Goal: Information Seeking & Learning: Learn about a topic

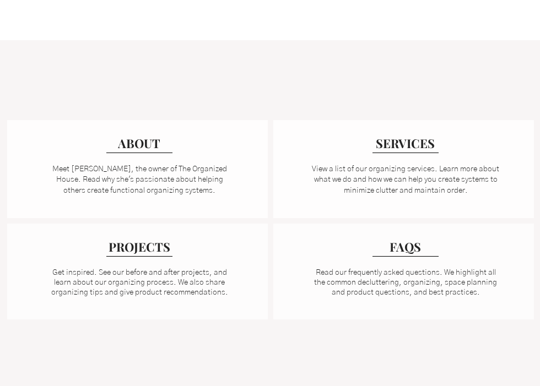
scroll to position [764, 0]
click at [384, 143] on span "SERVICES" at bounding box center [405, 142] width 59 height 17
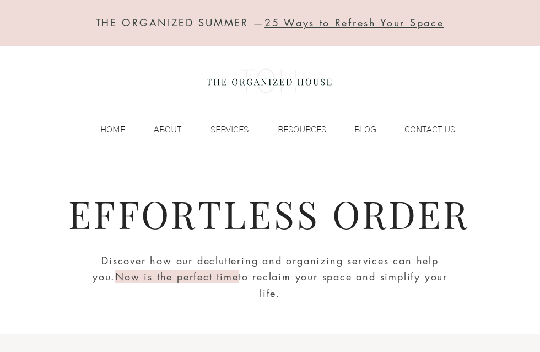
click at [171, 125] on p "ABOUT" at bounding box center [167, 129] width 39 height 17
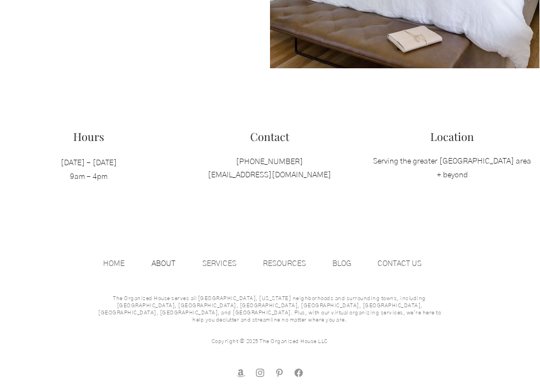
scroll to position [2001, 0]
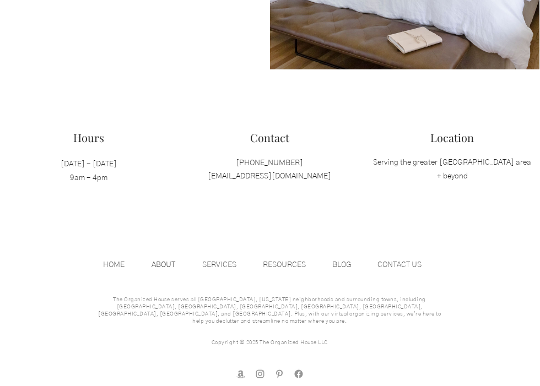
click at [227, 263] on p "SERVICES" at bounding box center [219, 265] width 45 height 17
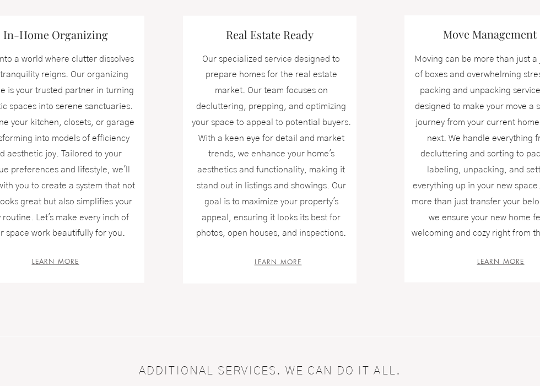
scroll to position [406, 0]
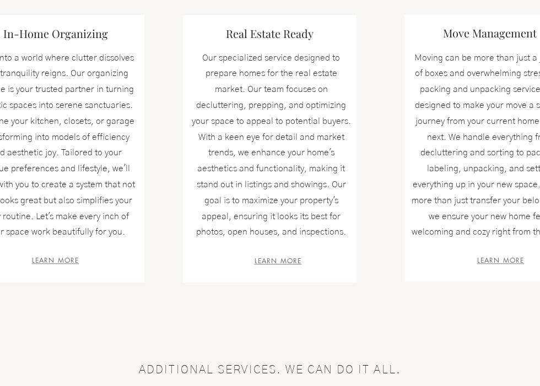
click at [60, 256] on span "LEARN MORE" at bounding box center [55, 260] width 47 height 9
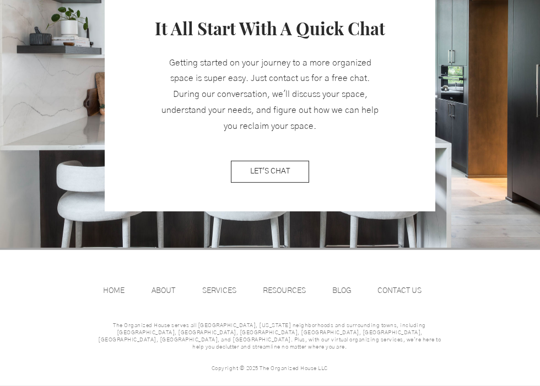
scroll to position [1406, 0]
